Goal: Task Accomplishment & Management: Complete application form

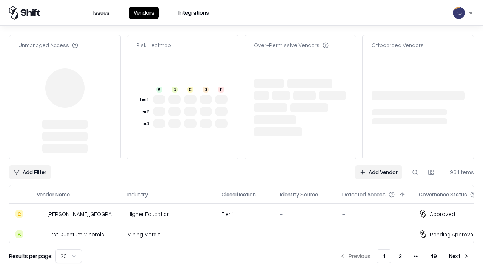
click at [378, 165] on link "Add Vendor" at bounding box center [378, 172] width 47 height 14
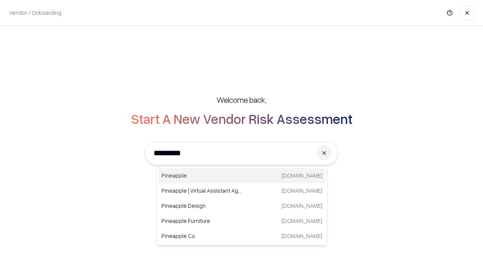
click at [242, 175] on div "Pineapple [DOMAIN_NAME]" at bounding box center [241, 175] width 167 height 15
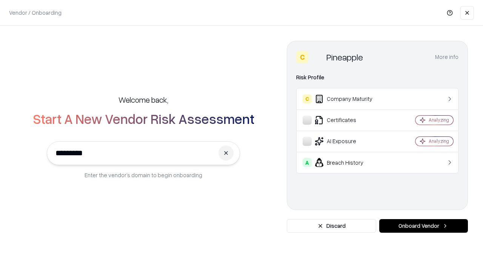
type input "*********"
click at [423, 226] on button "Onboard Vendor" at bounding box center [423, 226] width 89 height 14
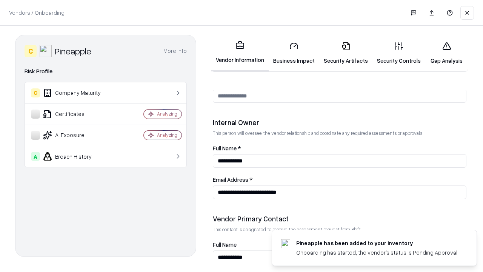
scroll to position [391, 0]
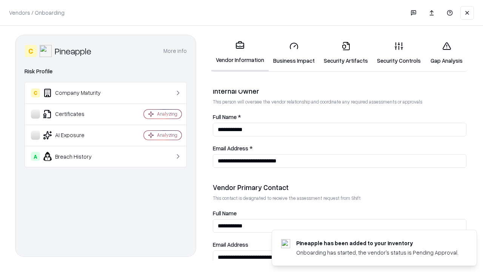
click at [294, 53] on link "Business Impact" at bounding box center [294, 52] width 51 height 35
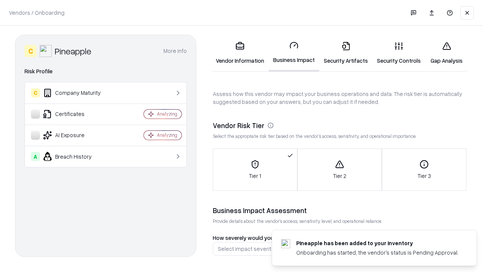
click at [345, 53] on link "Security Artifacts" at bounding box center [345, 52] width 53 height 35
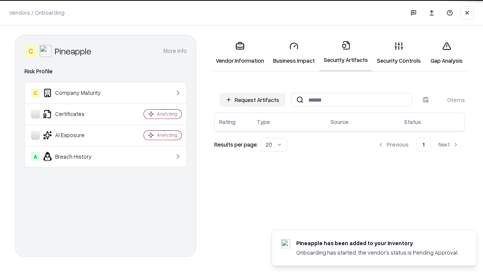
click at [252, 100] on button "Request Artifacts" at bounding box center [253, 100] width 66 height 14
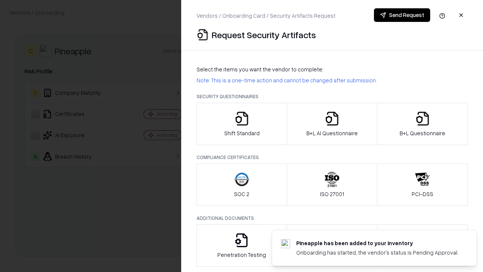
click at [241, 124] on icon "button" at bounding box center [241, 118] width 15 height 15
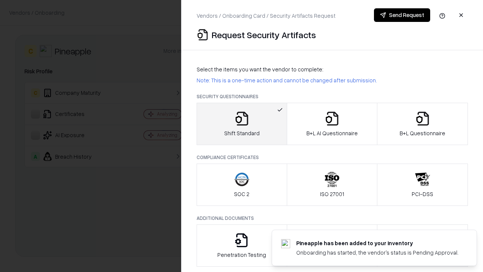
click at [402, 15] on button "Send Request" at bounding box center [402, 15] width 56 height 14
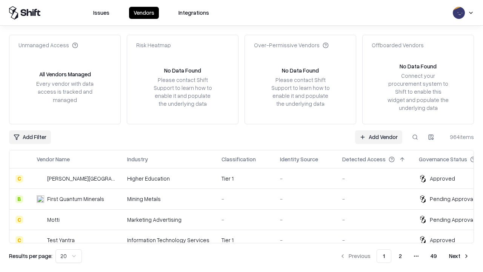
click at [415, 137] on button at bounding box center [415, 137] width 14 height 14
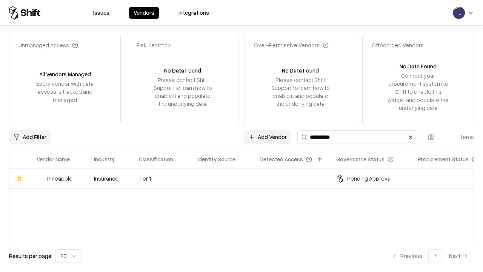
type input "*********"
click at [246, 178] on div "-" at bounding box center [222, 178] width 50 height 8
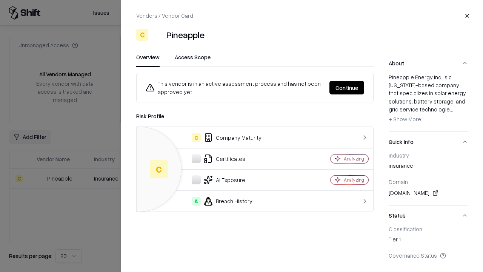
click at [347, 88] on button "Continue" at bounding box center [346, 88] width 35 height 14
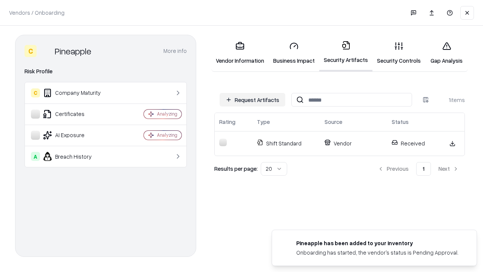
click at [446, 53] on link "Gap Analysis" at bounding box center [446, 52] width 43 height 35
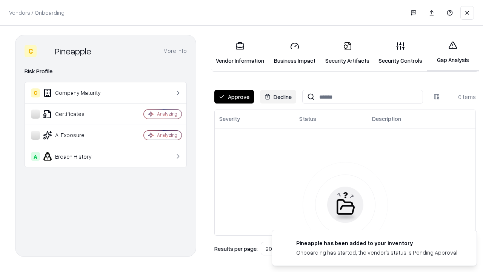
click at [234, 97] on button "Approve" at bounding box center [234, 97] width 40 height 14
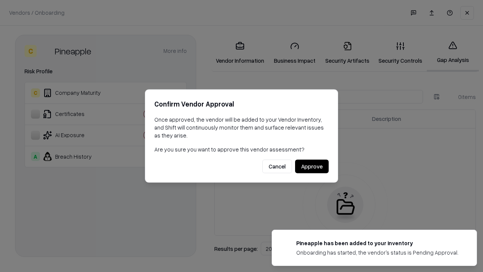
click at [312, 166] on button "Approve" at bounding box center [312, 167] width 34 height 14
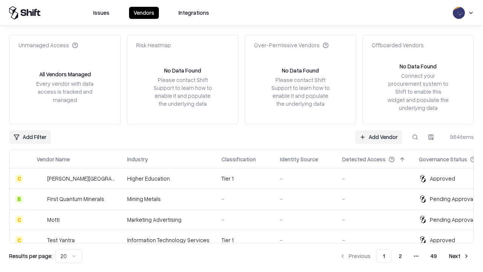
type input "*********"
click at [378, 137] on link "Add Vendor" at bounding box center [378, 137] width 47 height 14
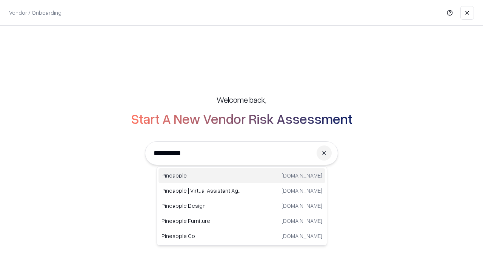
click at [242, 175] on div "Pineapple [DOMAIN_NAME]" at bounding box center [241, 175] width 167 height 15
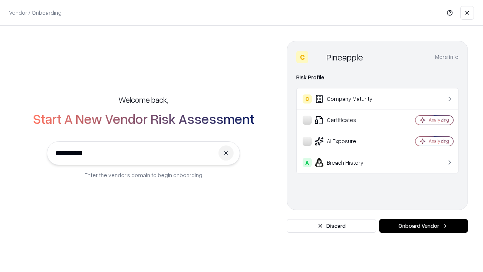
type input "*********"
click at [423, 226] on button "Onboard Vendor" at bounding box center [423, 226] width 89 height 14
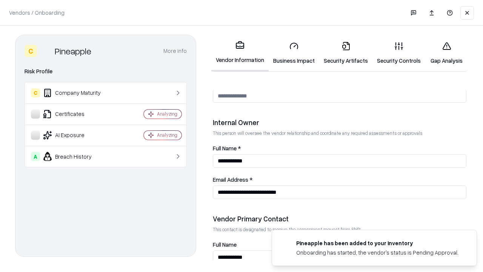
scroll to position [391, 0]
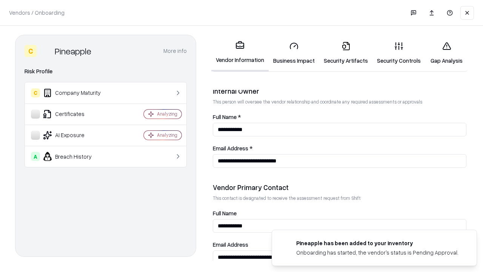
click at [446, 53] on link "Gap Analysis" at bounding box center [446, 52] width 43 height 35
